Goal: Use online tool/utility: Use online tool/utility

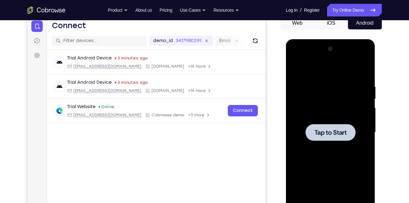
scroll to position [65, 0]
click at [329, 111] on div at bounding box center [330, 132] width 80 height 177
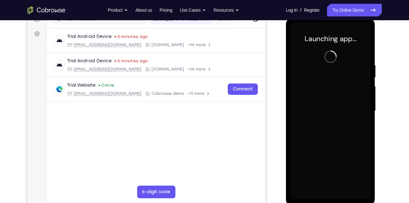
scroll to position [87, 0]
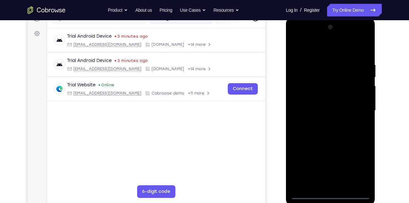
click at [330, 195] on div at bounding box center [330, 110] width 80 height 177
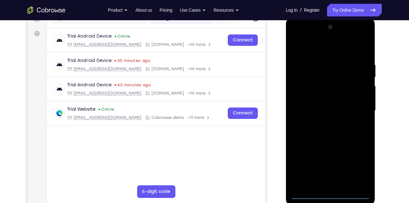
click at [357, 168] on div at bounding box center [330, 110] width 80 height 177
click at [296, 36] on div at bounding box center [330, 110] width 80 height 177
click at [351, 115] on div at bounding box center [330, 110] width 80 height 177
click at [324, 123] on div at bounding box center [330, 110] width 80 height 177
click at [324, 106] on div at bounding box center [330, 110] width 80 height 177
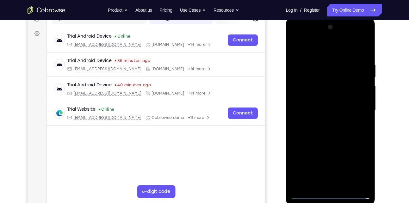
click at [309, 99] on div at bounding box center [330, 110] width 80 height 177
click at [340, 108] on div at bounding box center [330, 110] width 80 height 177
click at [315, 134] on div at bounding box center [330, 110] width 80 height 177
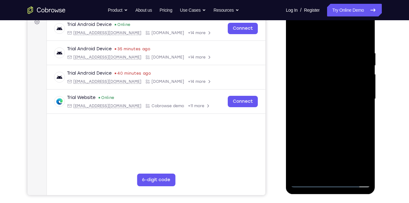
scroll to position [100, 0]
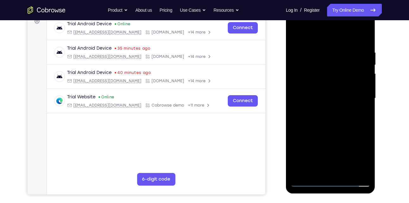
click at [341, 127] on div at bounding box center [330, 98] width 80 height 177
drag, startPoint x: 323, startPoint y: 37, endPoint x: 323, endPoint y: 16, distance: 21.2
click at [323, 16] on div at bounding box center [330, 98] width 80 height 177
click at [343, 170] on div at bounding box center [330, 98] width 80 height 177
click at [336, 131] on div at bounding box center [330, 98] width 80 height 177
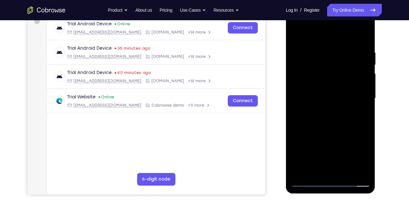
click at [321, 100] on div at bounding box center [330, 98] width 80 height 177
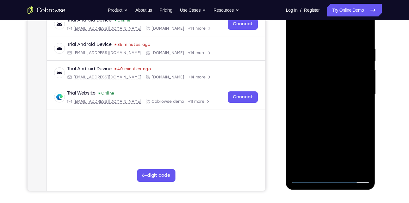
scroll to position [104, 0]
click at [309, 167] on div at bounding box center [330, 94] width 80 height 177
click at [364, 109] on div at bounding box center [330, 94] width 80 height 177
click at [356, 110] on div at bounding box center [330, 94] width 80 height 177
click at [359, 110] on div at bounding box center [330, 94] width 80 height 177
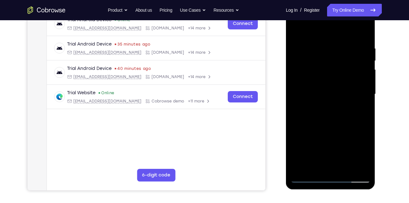
click at [359, 110] on div at bounding box center [330, 94] width 80 height 177
click at [361, 110] on div at bounding box center [330, 94] width 80 height 177
click at [359, 109] on div at bounding box center [330, 94] width 80 height 177
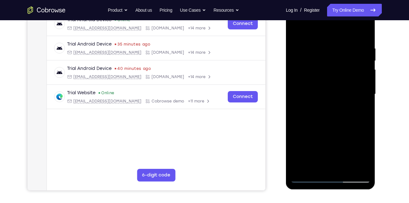
click at [296, 32] on div at bounding box center [330, 94] width 80 height 177
click at [296, 31] on div at bounding box center [330, 94] width 80 height 177
click at [321, 44] on div at bounding box center [330, 94] width 80 height 177
click at [367, 69] on div at bounding box center [330, 94] width 80 height 177
click at [358, 62] on div at bounding box center [330, 94] width 80 height 177
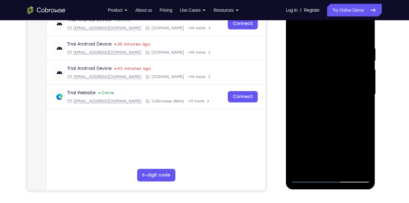
click at [360, 68] on div at bounding box center [330, 94] width 80 height 177
click at [360, 83] on div at bounding box center [330, 94] width 80 height 177
drag, startPoint x: 360, startPoint y: 83, endPoint x: 332, endPoint y: 85, distance: 28.2
click at [332, 85] on div at bounding box center [330, 94] width 80 height 177
drag, startPoint x: 349, startPoint y: 79, endPoint x: 324, endPoint y: 87, distance: 26.0
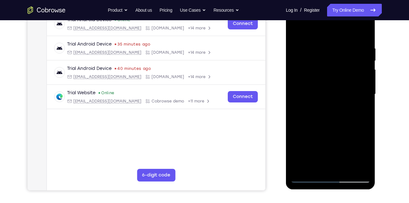
click at [324, 87] on div at bounding box center [330, 94] width 80 height 177
drag, startPoint x: 351, startPoint y: 83, endPoint x: 306, endPoint y: 90, distance: 46.5
click at [306, 90] on div at bounding box center [330, 94] width 80 height 177
drag, startPoint x: 347, startPoint y: 85, endPoint x: 304, endPoint y: 89, distance: 42.6
click at [304, 89] on div at bounding box center [330, 94] width 80 height 177
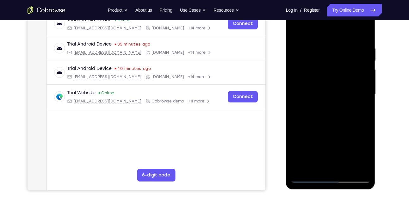
click at [354, 72] on div at bounding box center [330, 94] width 80 height 177
drag, startPoint x: 354, startPoint y: 72, endPoint x: 313, endPoint y: 79, distance: 41.9
click at [313, 79] on div at bounding box center [330, 94] width 80 height 177
drag, startPoint x: 345, startPoint y: 73, endPoint x: 322, endPoint y: 77, distance: 22.7
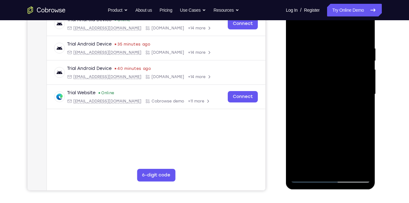
click at [322, 77] on div at bounding box center [330, 94] width 80 height 177
drag, startPoint x: 351, startPoint y: 76, endPoint x: 311, endPoint y: 78, distance: 39.6
click at [311, 78] on div at bounding box center [330, 94] width 80 height 177
click at [363, 75] on div at bounding box center [330, 94] width 80 height 177
drag, startPoint x: 364, startPoint y: 67, endPoint x: 319, endPoint y: 75, distance: 45.9
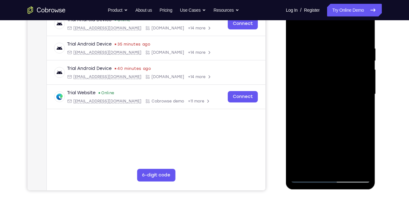
click at [319, 75] on div at bounding box center [330, 94] width 80 height 177
drag, startPoint x: 360, startPoint y: 78, endPoint x: 325, endPoint y: 85, distance: 35.7
click at [325, 85] on div at bounding box center [330, 94] width 80 height 177
drag, startPoint x: 344, startPoint y: 68, endPoint x: 308, endPoint y: 79, distance: 38.4
click at [308, 79] on div at bounding box center [330, 94] width 80 height 177
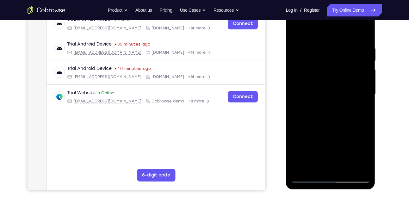
drag, startPoint x: 348, startPoint y: 75, endPoint x: 327, endPoint y: 79, distance: 21.1
click at [327, 79] on div at bounding box center [330, 94] width 80 height 177
click at [362, 72] on div at bounding box center [330, 94] width 80 height 177
drag, startPoint x: 362, startPoint y: 77, endPoint x: 314, endPoint y: 76, distance: 47.4
click at [314, 76] on div at bounding box center [330, 94] width 80 height 177
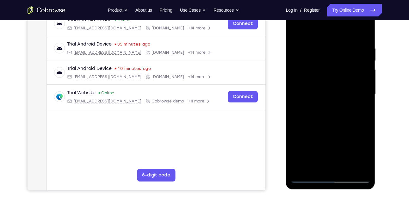
click at [356, 66] on div at bounding box center [330, 94] width 80 height 177
click at [359, 70] on div at bounding box center [330, 94] width 80 height 177
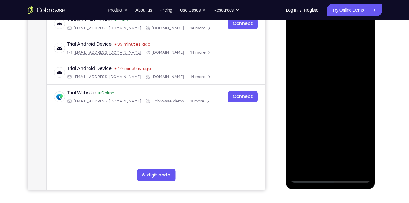
click at [359, 70] on div at bounding box center [330, 94] width 80 height 177
drag, startPoint x: 362, startPoint y: 60, endPoint x: 322, endPoint y: 71, distance: 41.0
click at [322, 71] on div at bounding box center [330, 94] width 80 height 177
drag, startPoint x: 360, startPoint y: 89, endPoint x: 317, endPoint y: 91, distance: 43.0
click at [317, 91] on div at bounding box center [330, 94] width 80 height 177
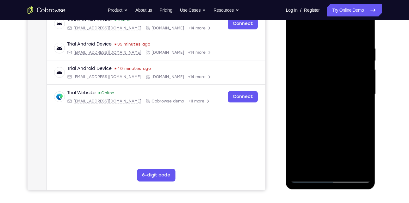
drag, startPoint x: 349, startPoint y: 75, endPoint x: 303, endPoint y: 80, distance: 46.7
click at [303, 80] on div at bounding box center [330, 94] width 80 height 177
drag, startPoint x: 342, startPoint y: 78, endPoint x: 313, endPoint y: 83, distance: 29.5
click at [313, 83] on div at bounding box center [330, 94] width 80 height 177
drag, startPoint x: 346, startPoint y: 79, endPoint x: 300, endPoint y: 83, distance: 46.3
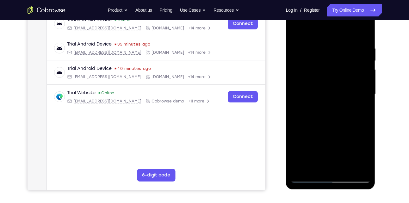
click at [300, 83] on div at bounding box center [330, 94] width 80 height 177
drag, startPoint x: 354, startPoint y: 71, endPoint x: 322, endPoint y: 75, distance: 32.2
click at [322, 75] on div at bounding box center [330, 94] width 80 height 177
drag, startPoint x: 363, startPoint y: 70, endPoint x: 329, endPoint y: 85, distance: 36.5
click at [329, 85] on div at bounding box center [330, 94] width 80 height 177
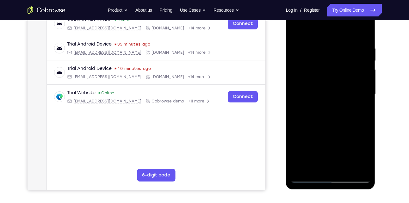
drag, startPoint x: 343, startPoint y: 76, endPoint x: 309, endPoint y: 79, distance: 34.3
click at [309, 79] on div at bounding box center [330, 94] width 80 height 177
drag, startPoint x: 351, startPoint y: 62, endPoint x: 306, endPoint y: 77, distance: 47.3
click at [306, 77] on div at bounding box center [330, 94] width 80 height 177
drag, startPoint x: 347, startPoint y: 59, endPoint x: 292, endPoint y: 71, distance: 55.5
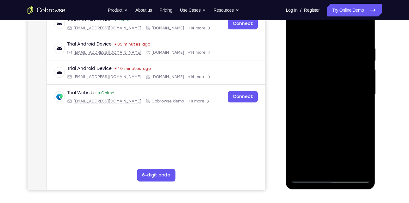
click at [292, 71] on div at bounding box center [330, 94] width 80 height 177
click at [353, 70] on div at bounding box center [330, 94] width 80 height 177
click at [355, 61] on div at bounding box center [330, 94] width 80 height 177
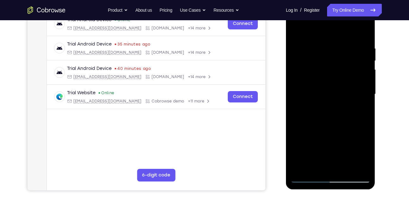
drag, startPoint x: 355, startPoint y: 71, endPoint x: 291, endPoint y: 71, distance: 63.5
click at [291, 71] on div at bounding box center [330, 94] width 80 height 177
click at [364, 34] on div at bounding box center [330, 94] width 80 height 177
click at [345, 168] on div at bounding box center [330, 94] width 80 height 177
click at [337, 92] on div at bounding box center [330, 94] width 80 height 177
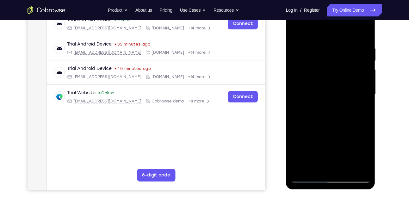
click at [310, 167] on div at bounding box center [330, 94] width 80 height 177
click at [363, 110] on div at bounding box center [330, 94] width 80 height 177
click at [296, 34] on div at bounding box center [330, 94] width 80 height 177
click at [319, 91] on div at bounding box center [330, 94] width 80 height 177
click at [361, 110] on div at bounding box center [330, 94] width 80 height 177
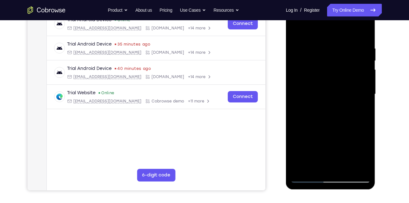
click at [297, 34] on div at bounding box center [330, 94] width 80 height 177
drag, startPoint x: 355, startPoint y: 55, endPoint x: 317, endPoint y: 135, distance: 87.9
click at [317, 135] on div at bounding box center [330, 94] width 80 height 177
click at [343, 40] on div at bounding box center [330, 94] width 80 height 177
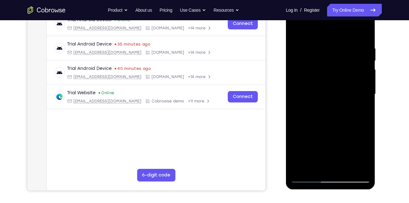
click at [365, 59] on div at bounding box center [330, 94] width 80 height 177
click at [364, 30] on div at bounding box center [330, 94] width 80 height 177
click at [364, 31] on div at bounding box center [330, 94] width 80 height 177
click at [329, 44] on div at bounding box center [330, 94] width 80 height 177
drag, startPoint x: 328, startPoint y: 137, endPoint x: 329, endPoint y: 48, distance: 89.1
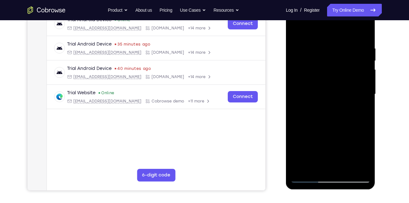
click at [329, 48] on div at bounding box center [330, 94] width 80 height 177
drag, startPoint x: 314, startPoint y: 137, endPoint x: 316, endPoint y: 80, distance: 56.3
click at [316, 80] on div at bounding box center [330, 94] width 80 height 177
drag, startPoint x: 318, startPoint y: 114, endPoint x: 319, endPoint y: 71, distance: 43.0
click at [319, 71] on div at bounding box center [330, 94] width 80 height 177
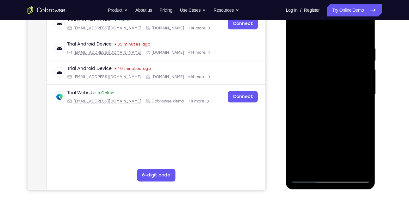
click at [296, 169] on div at bounding box center [330, 94] width 80 height 177
click at [345, 169] on div at bounding box center [330, 94] width 80 height 177
click at [308, 94] on div at bounding box center [330, 94] width 80 height 177
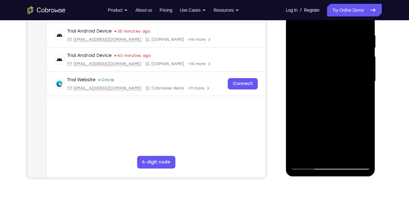
scroll to position [117, 0]
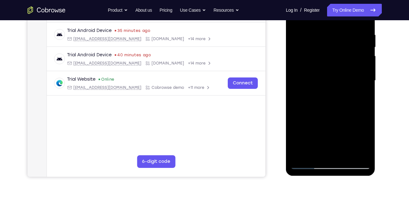
click at [315, 149] on div at bounding box center [330, 80] width 80 height 177
click at [315, 152] on div at bounding box center [330, 80] width 80 height 177
click at [347, 118] on div at bounding box center [330, 80] width 80 height 177
click at [365, 152] on div at bounding box center [330, 80] width 80 height 177
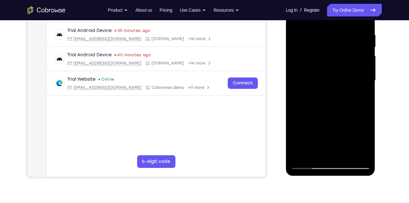
click at [365, 152] on div at bounding box center [330, 80] width 80 height 177
click at [362, 92] on div at bounding box center [330, 80] width 80 height 177
click at [315, 153] on div at bounding box center [330, 80] width 80 height 177
click at [298, 115] on div at bounding box center [330, 80] width 80 height 177
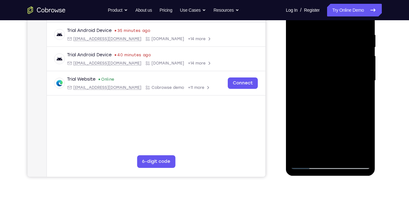
click at [359, 91] on div at bounding box center [330, 80] width 80 height 177
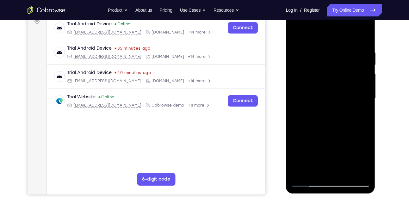
scroll to position [99, 0]
click at [307, 36] on div at bounding box center [330, 98] width 80 height 177
click at [303, 54] on div at bounding box center [330, 98] width 80 height 177
click at [361, 67] on div at bounding box center [330, 98] width 80 height 177
click at [303, 95] on div at bounding box center [330, 98] width 80 height 177
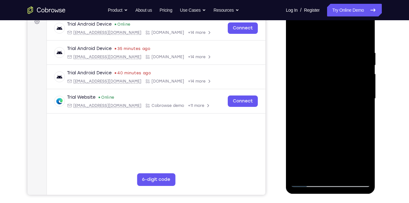
click at [359, 76] on div at bounding box center [330, 98] width 80 height 177
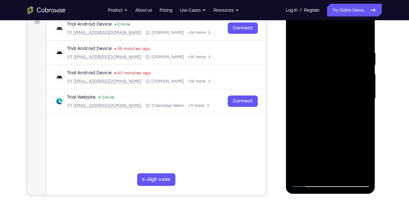
click at [359, 76] on div at bounding box center [330, 98] width 80 height 177
click at [293, 95] on div at bounding box center [330, 98] width 80 height 177
click at [355, 56] on div at bounding box center [330, 98] width 80 height 177
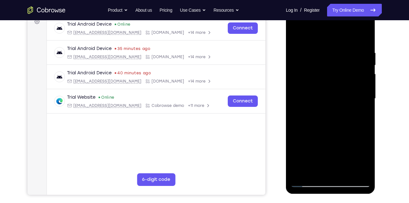
click at [354, 48] on div at bounding box center [330, 98] width 80 height 177
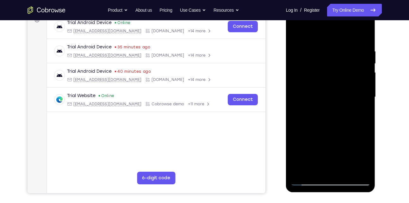
scroll to position [101, 0]
click at [346, 171] on div at bounding box center [330, 96] width 80 height 177
click at [297, 34] on div at bounding box center [330, 96] width 80 height 177
drag, startPoint x: 333, startPoint y: 51, endPoint x: 320, endPoint y: 125, distance: 76.1
click at [320, 125] on div at bounding box center [330, 96] width 80 height 177
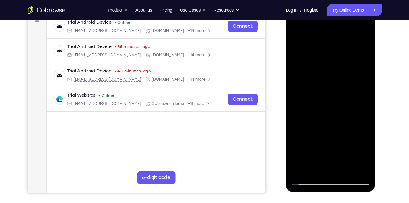
click at [317, 47] on div at bounding box center [330, 96] width 80 height 177
click at [358, 85] on div at bounding box center [330, 96] width 80 height 177
click at [359, 64] on div at bounding box center [330, 96] width 80 height 177
click at [359, 54] on div at bounding box center [330, 96] width 80 height 177
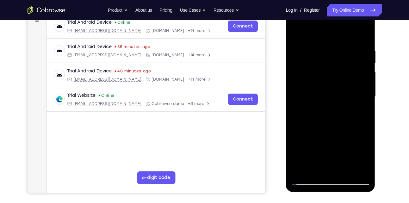
click at [359, 54] on div at bounding box center [330, 96] width 80 height 177
click at [359, 58] on div at bounding box center [330, 96] width 80 height 177
drag, startPoint x: 359, startPoint y: 58, endPoint x: 326, endPoint y: 61, distance: 33.3
click at [326, 61] on div at bounding box center [330, 96] width 80 height 177
click at [363, 35] on div at bounding box center [330, 96] width 80 height 177
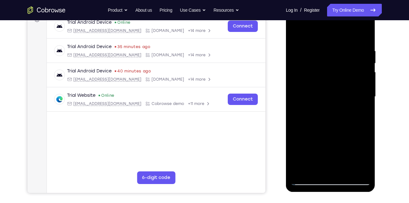
click at [362, 37] on div at bounding box center [330, 96] width 80 height 177
click at [313, 170] on div at bounding box center [330, 96] width 80 height 177
click at [325, 31] on div at bounding box center [330, 96] width 80 height 177
click at [323, 46] on div at bounding box center [330, 96] width 80 height 177
click at [305, 45] on div at bounding box center [330, 96] width 80 height 177
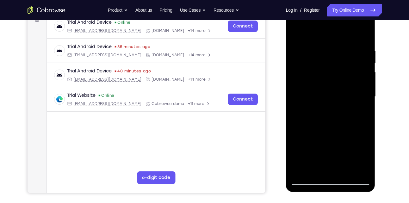
click at [345, 88] on div at bounding box center [330, 96] width 80 height 177
click at [332, 83] on div at bounding box center [330, 96] width 80 height 177
click at [330, 86] on div at bounding box center [330, 96] width 80 height 177
